Goal: Task Accomplishment & Management: Manage account settings

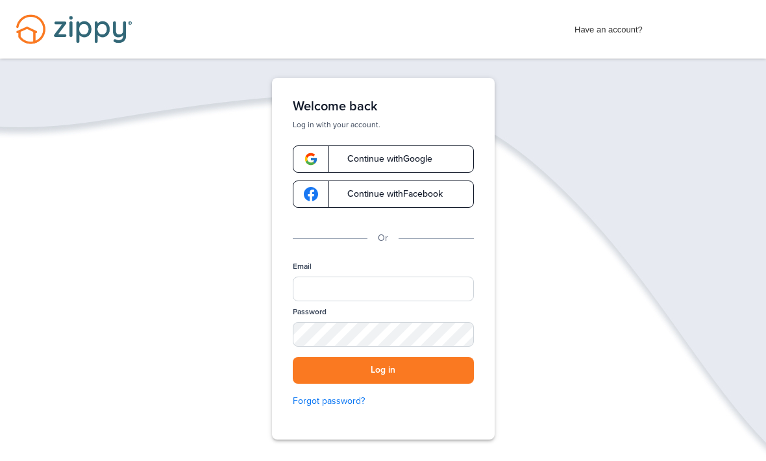
click at [398, 156] on span "Continue with Google" at bounding box center [383, 158] width 98 height 9
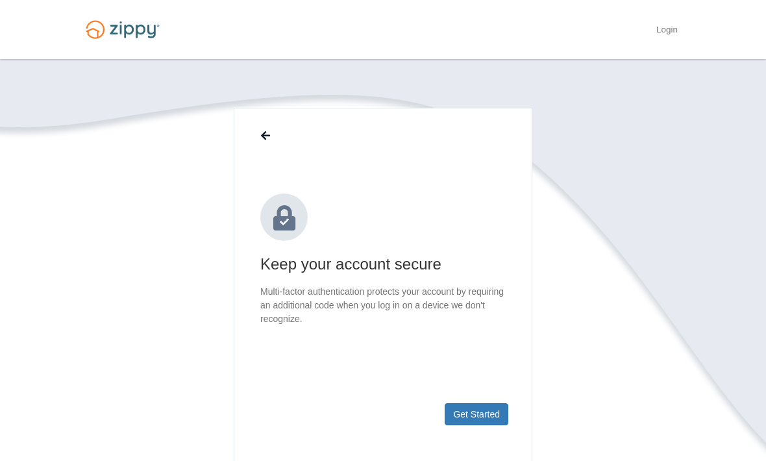
click at [487, 431] on footer "Get Started" at bounding box center [382, 435] width 297 height 84
click at [479, 400] on footer "Get Started" at bounding box center [382, 435] width 297 height 84
click at [465, 406] on button "Get Started" at bounding box center [476, 414] width 64 height 22
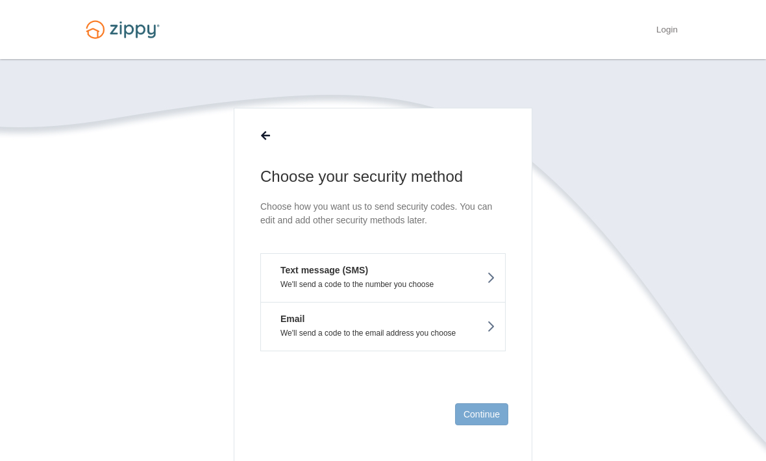
click at [253, 129] on button at bounding box center [265, 136] width 25 height 22
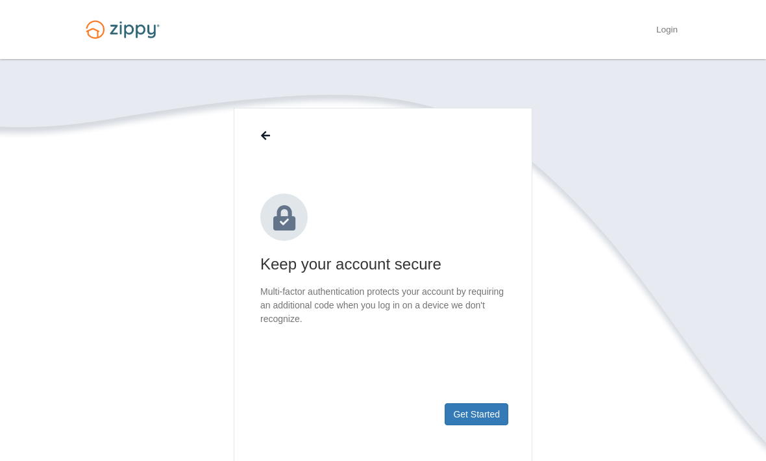
click at [267, 135] on icon at bounding box center [265, 136] width 9 height 10
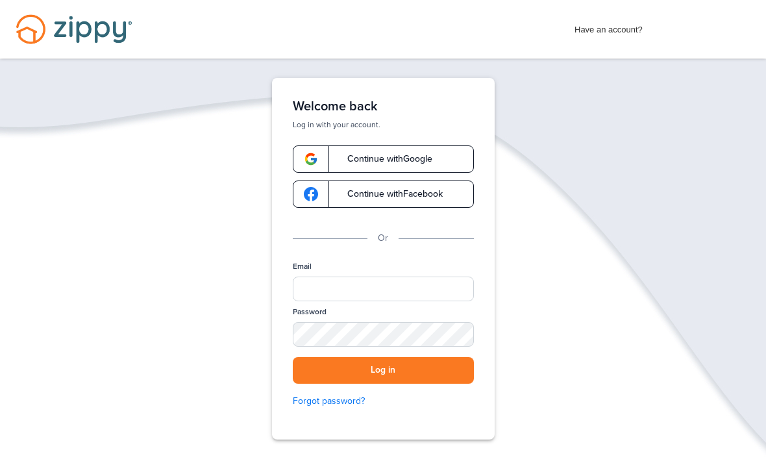
click at [270, 129] on div "Welcome back Log in with your account. Continue with Google Continue with Faceb…" at bounding box center [383, 258] width 260 height 361
click at [335, 155] on span "Continue with Google" at bounding box center [383, 158] width 98 height 9
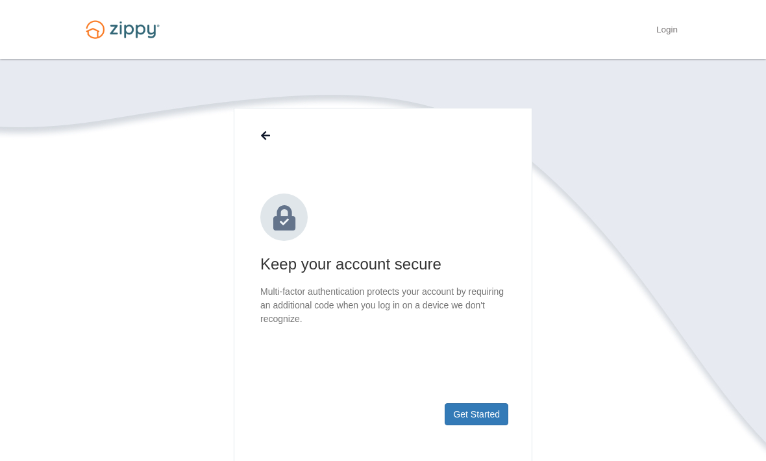
click at [249, 123] on main "Keep your account secure Multi-factor authentication protects your account by r…" at bounding box center [383, 293] width 298 height 370
click at [677, 30] on link "Login" at bounding box center [666, 31] width 21 height 13
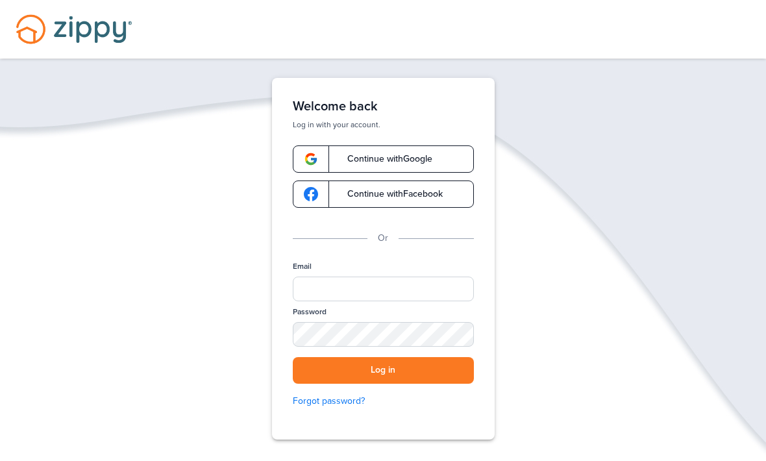
click at [337, 158] on span "Continue with Google" at bounding box center [383, 158] width 98 height 9
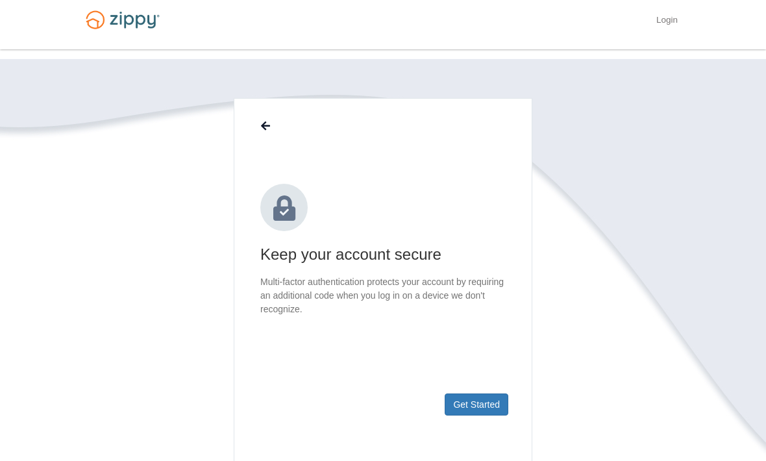
scroll to position [9, 0]
click at [466, 403] on button "Get Started" at bounding box center [476, 405] width 64 height 22
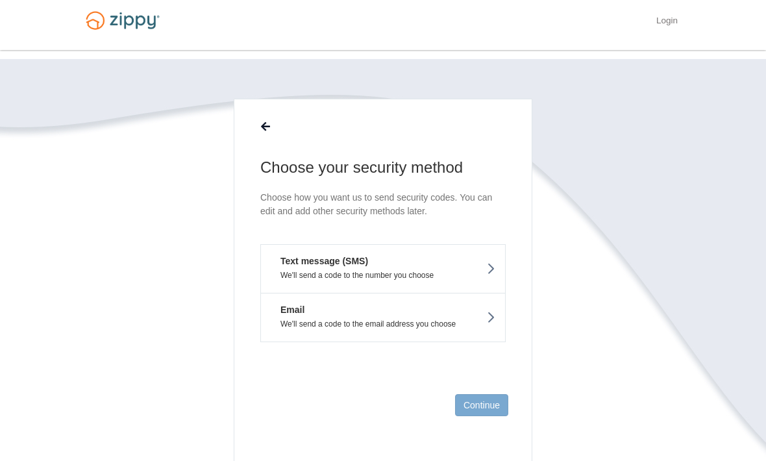
click at [674, 28] on link "Login" at bounding box center [666, 22] width 21 height 13
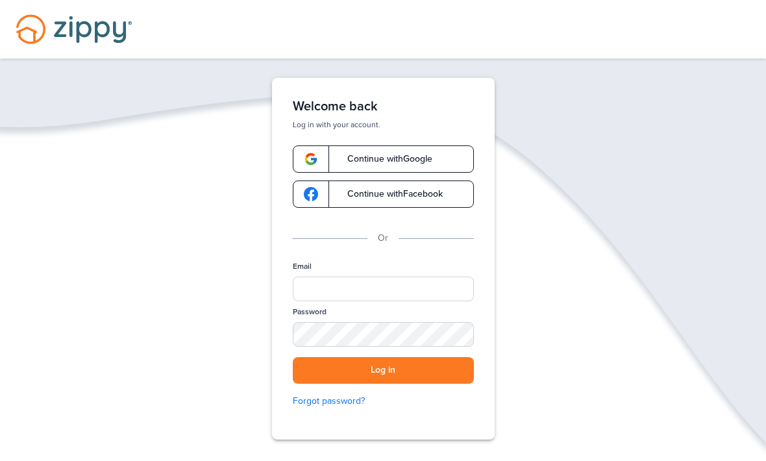
click at [326, 155] on span at bounding box center [310, 158] width 38 height 27
click at [349, 295] on input "Email" at bounding box center [383, 288] width 181 height 25
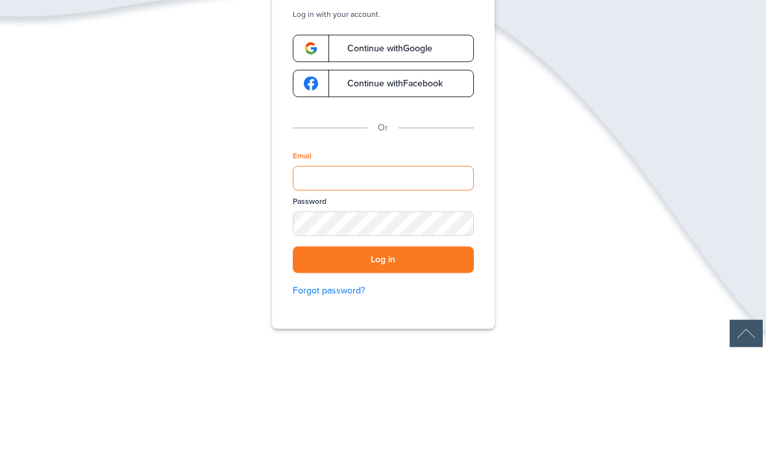
scroll to position [97, 0]
